Goal: Task Accomplishment & Management: Use online tool/utility

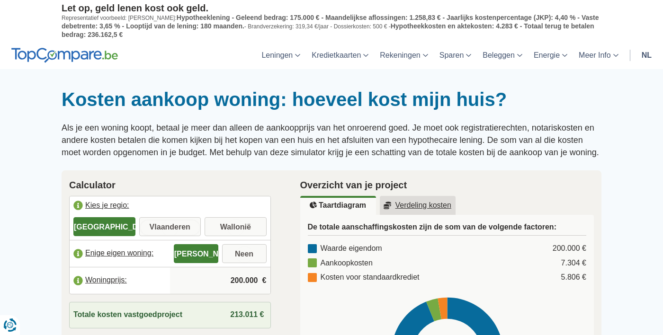
click at [182, 229] on input "Vlaanderen" at bounding box center [170, 227] width 62 height 17
radio input "true"
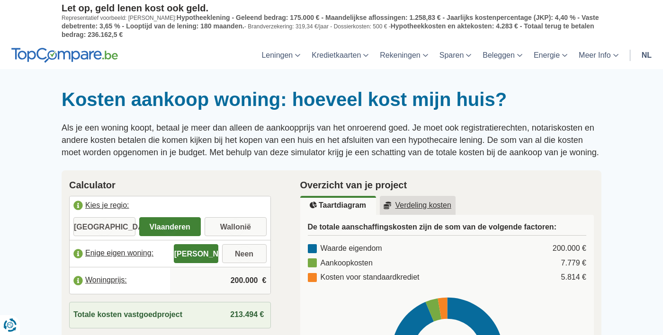
click at [214, 284] on input "200.000" at bounding box center [220, 281] width 93 height 26
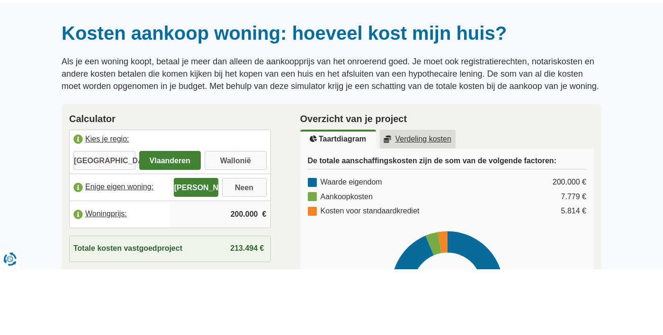
scroll to position [18, 0]
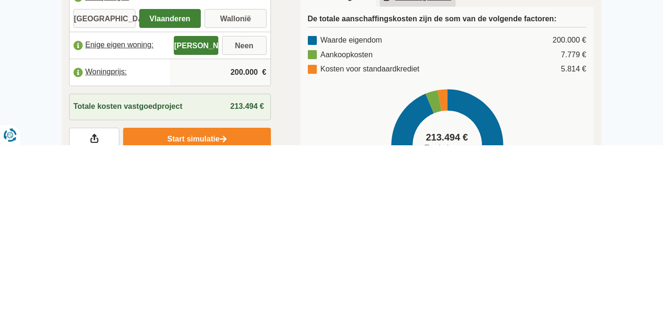
click at [230, 260] on input "200.000" at bounding box center [220, 263] width 93 height 26
click at [245, 261] on input "200.000" at bounding box center [220, 263] width 93 height 26
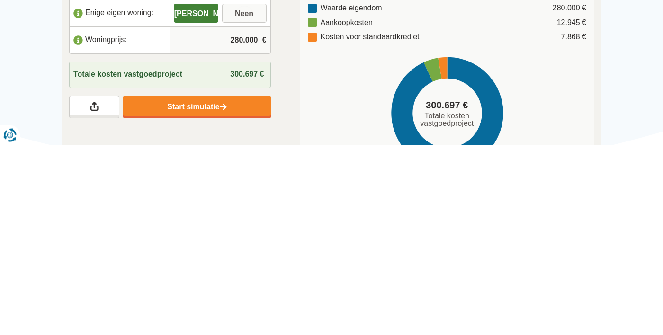
scroll to position [53, 0]
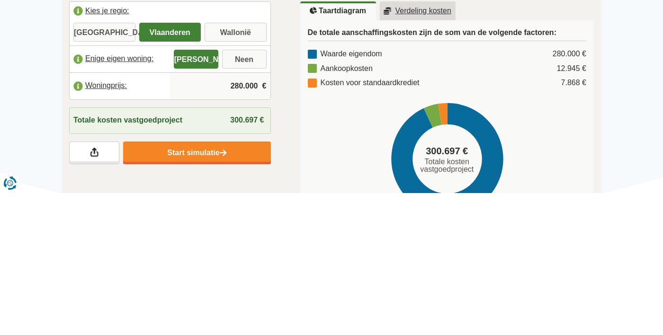
type input "280.000"
click at [431, 157] on u "Verdeling kosten" at bounding box center [418, 153] width 68 height 8
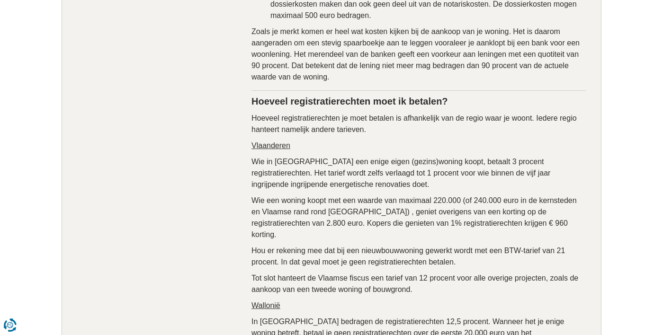
scroll to position [1112, 0]
